Goal: Task Accomplishment & Management: Use online tool/utility

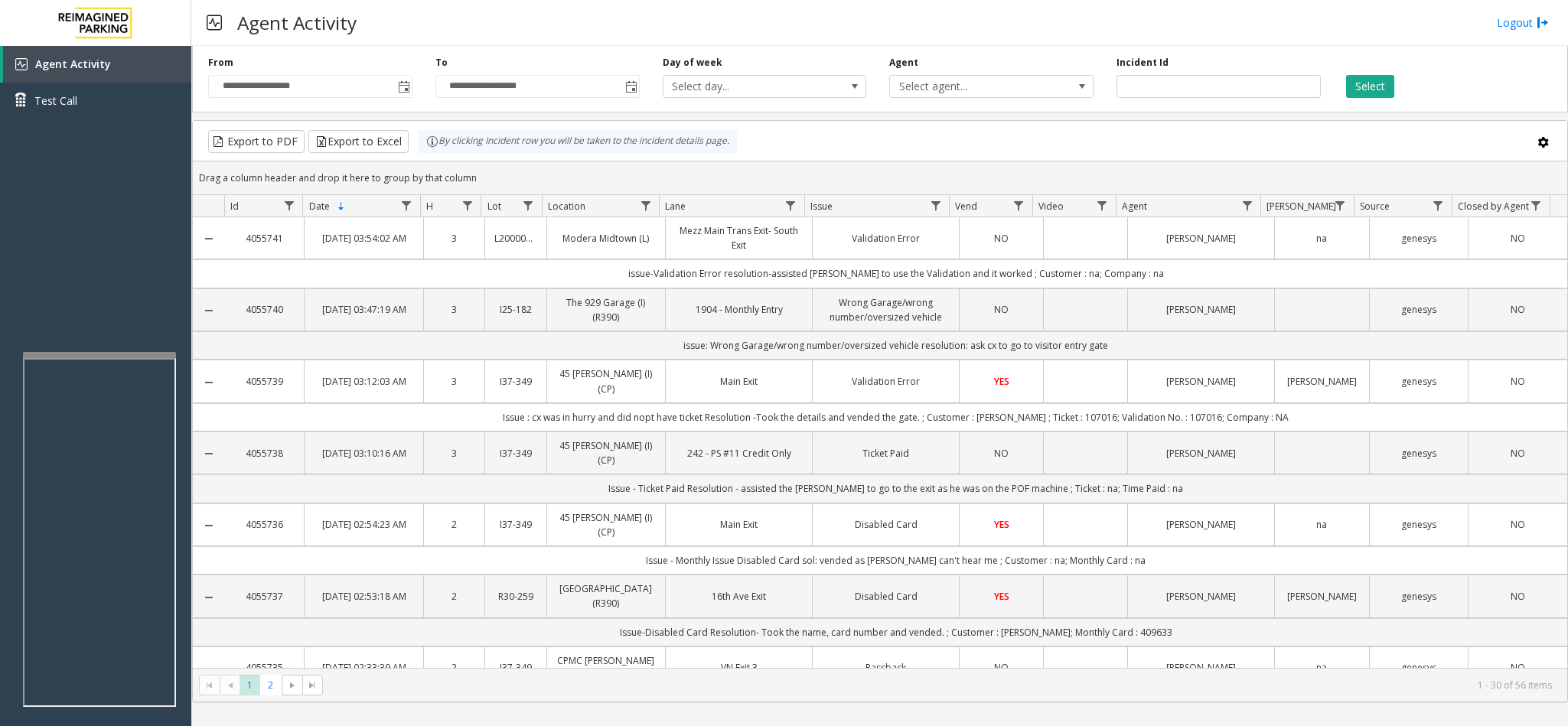
click at [3, 46] on link "Agent Activity" at bounding box center [97, 64] width 188 height 36
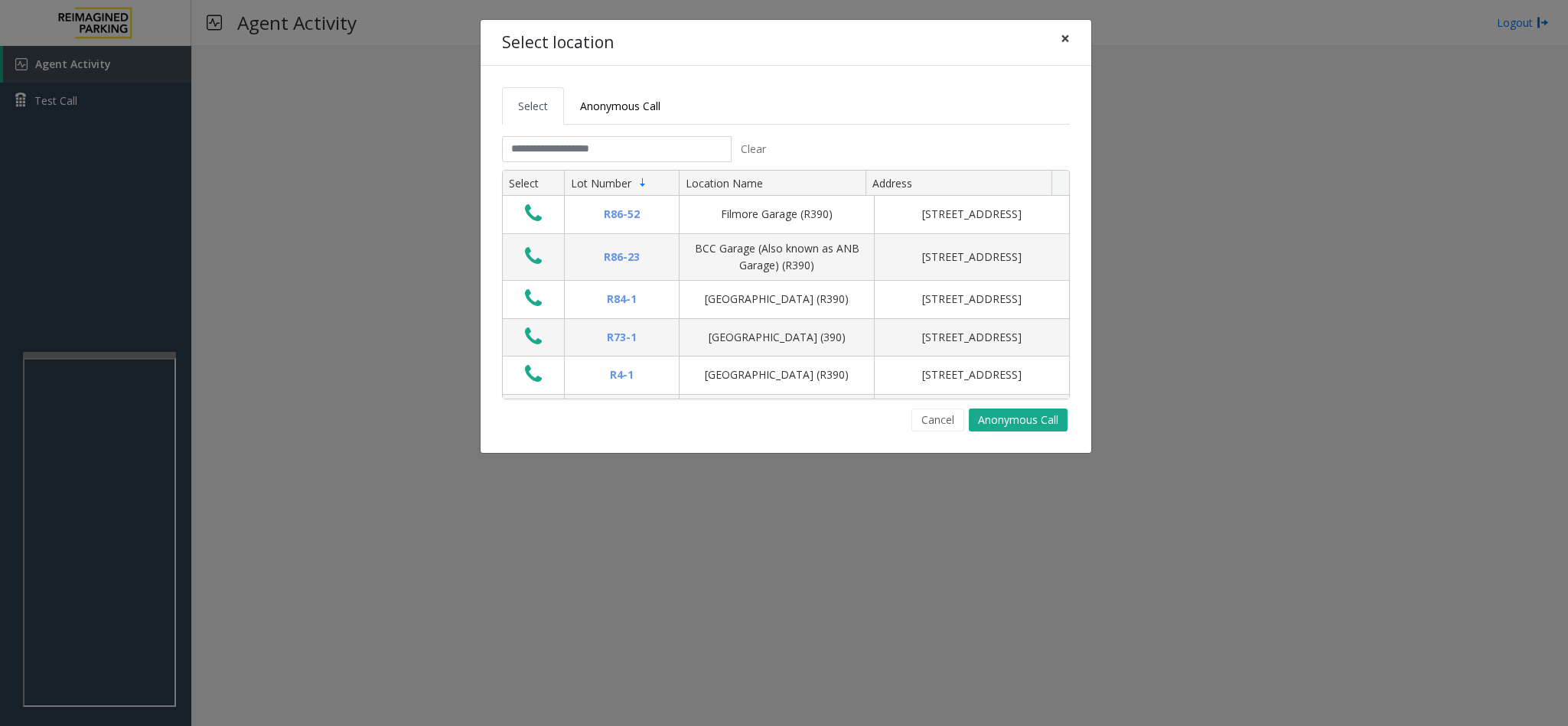
click at [1070, 35] on button "×" at bounding box center [1065, 38] width 31 height 37
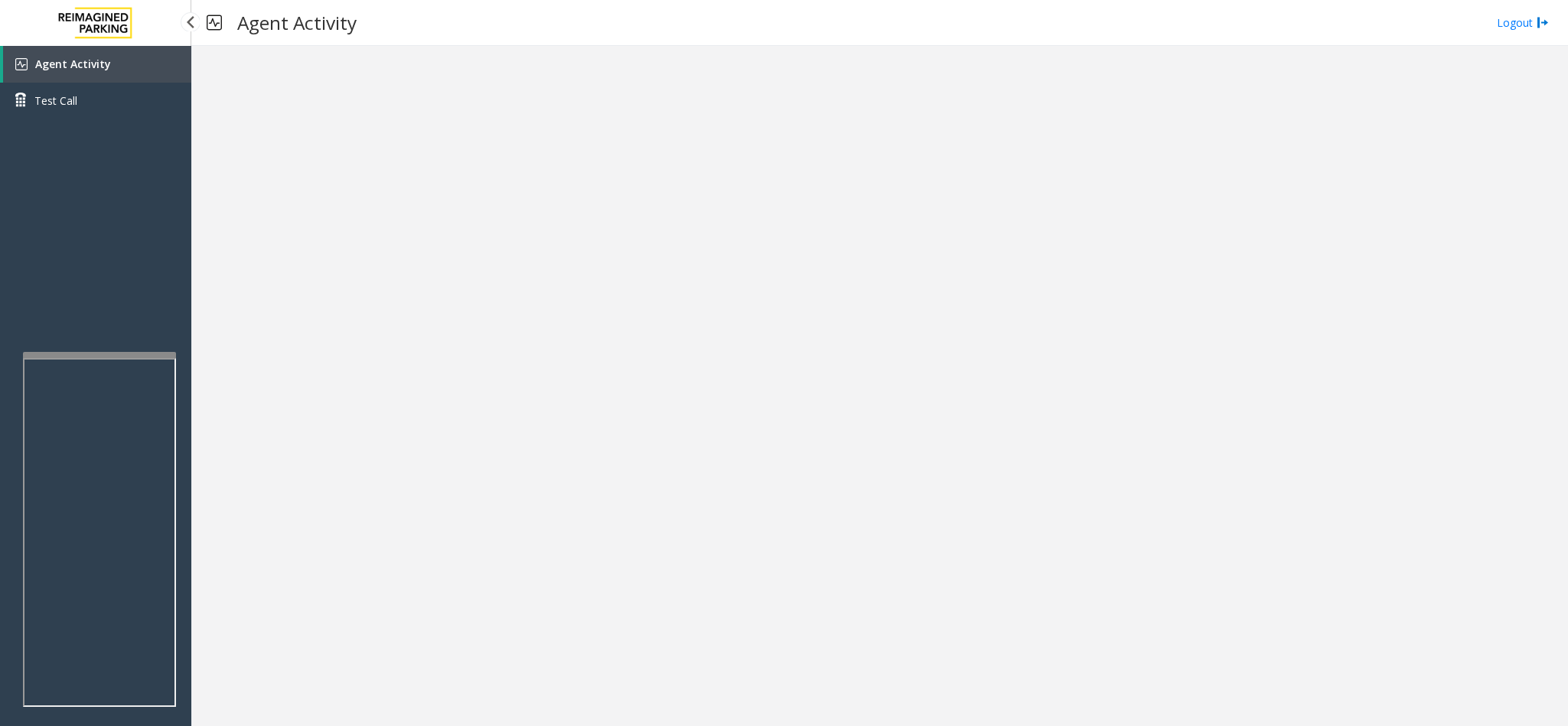
click at [113, 58] on link "Agent Activity" at bounding box center [97, 64] width 188 height 36
